Goal: Transaction & Acquisition: Download file/media

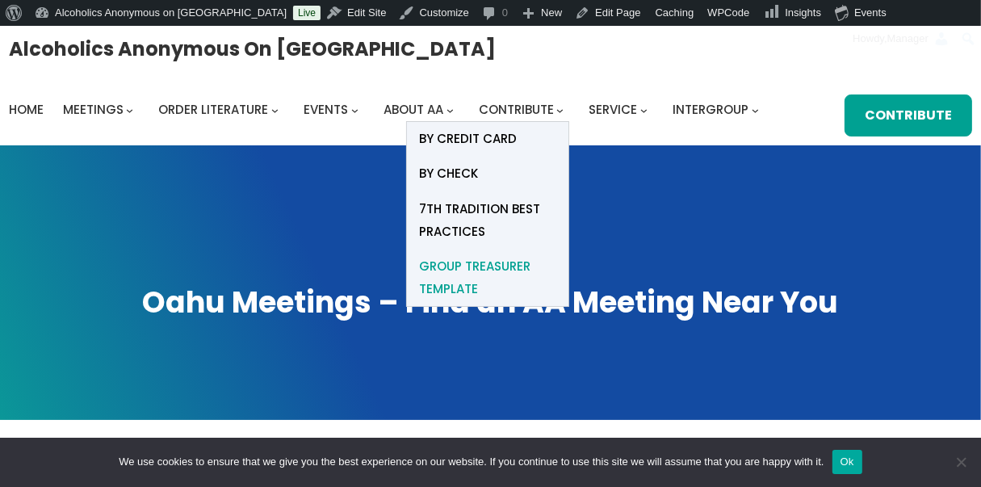
click at [456, 263] on span "Group Treasurer Template" at bounding box center [487, 277] width 137 height 45
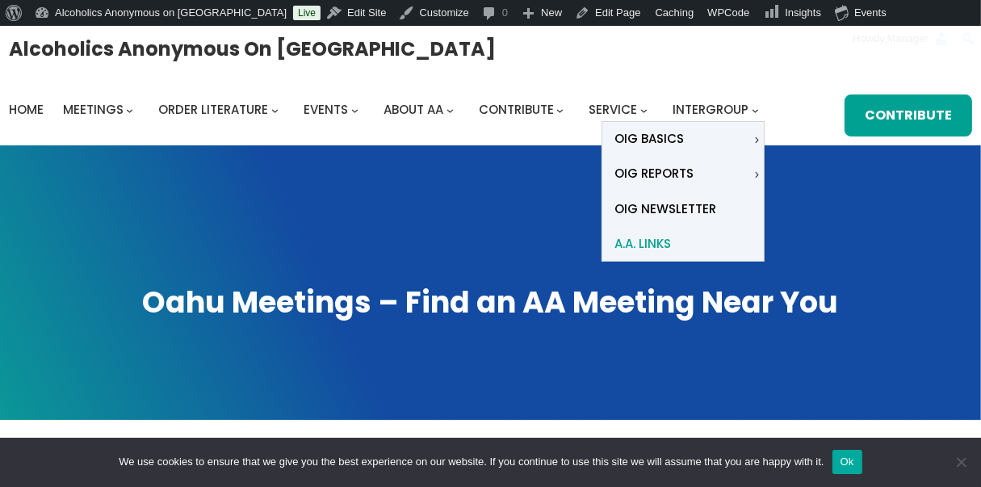
click at [657, 244] on span "A.A. Links" at bounding box center [642, 243] width 57 height 23
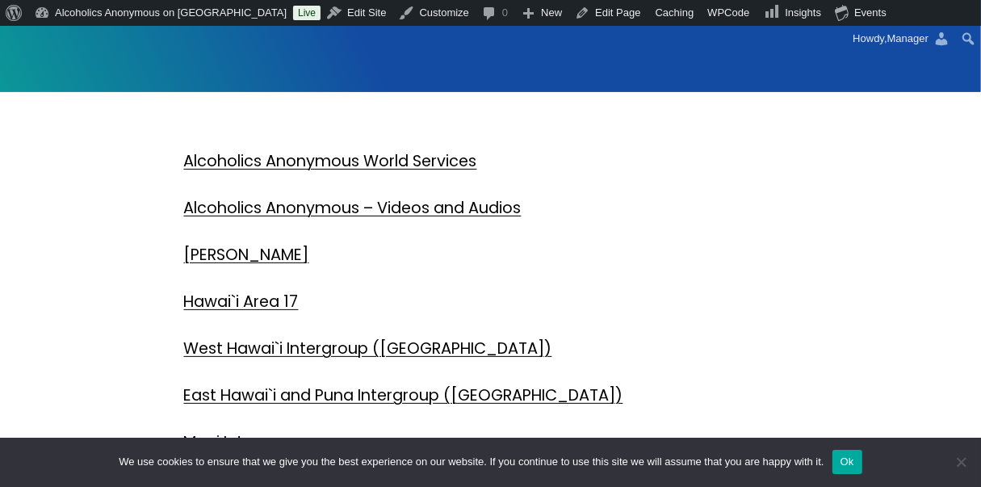
scroll to position [325, 0]
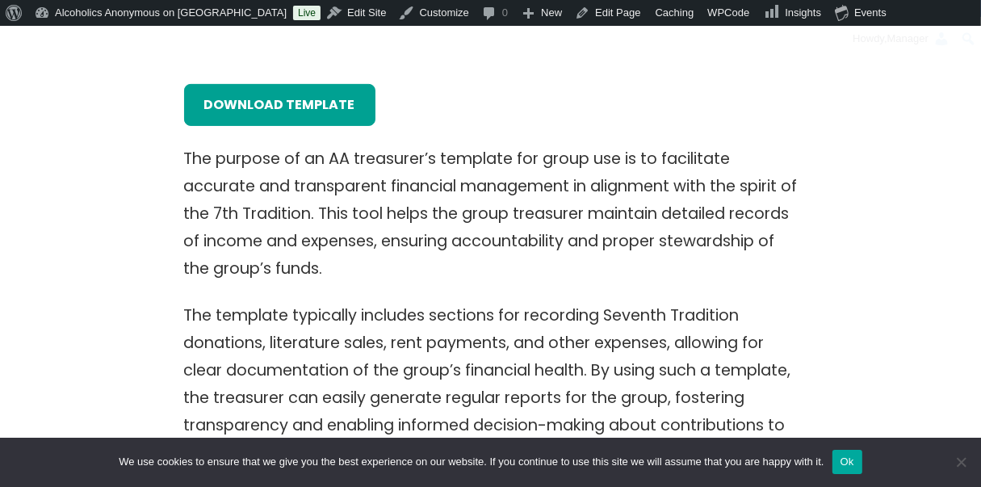
scroll to position [413, 0]
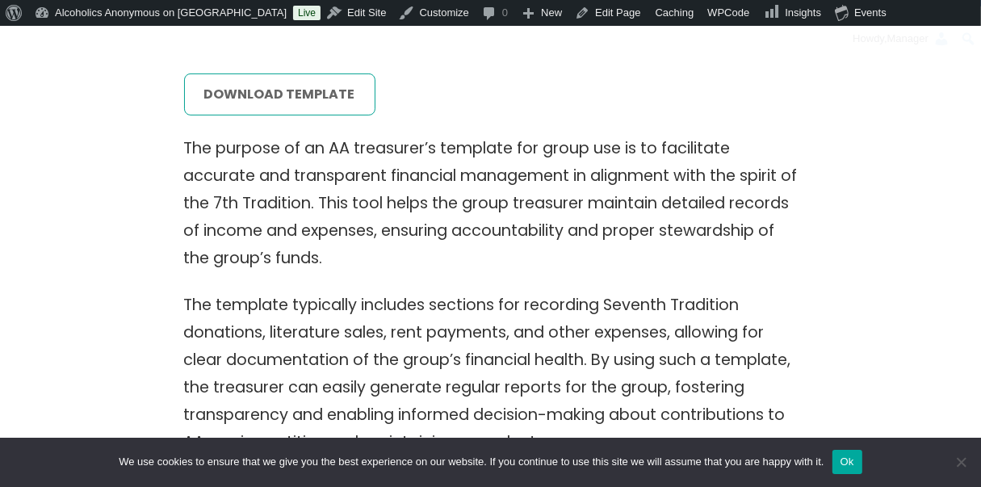
click at [334, 94] on link "download template" at bounding box center [279, 94] width 191 height 42
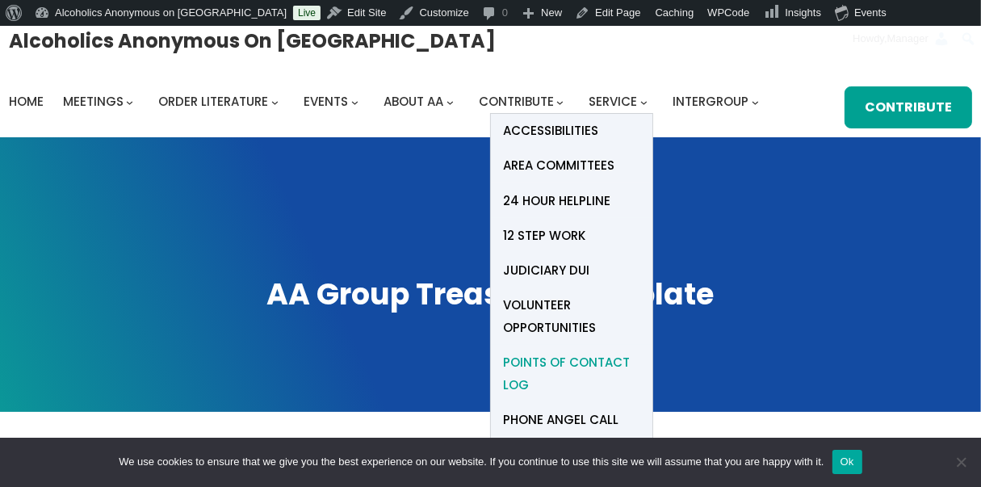
scroll to position [0, 0]
